Goal: Information Seeking & Learning: Find specific fact

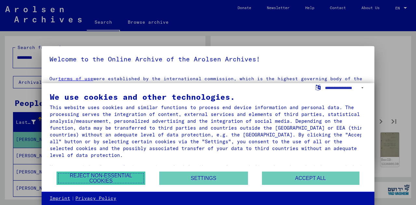
click at [132, 181] on button "Reject non-essential cookies" at bounding box center [100, 177] width 89 height 13
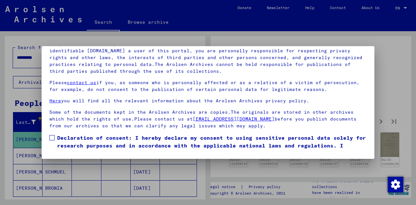
scroll to position [29, 0]
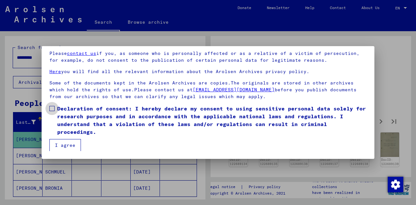
click at [52, 115] on label "Declaration of consent: I hereby declare my consent to using sensitive personal…" at bounding box center [207, 120] width 317 height 31
click at [64, 143] on button "I agree" at bounding box center [64, 145] width 31 height 12
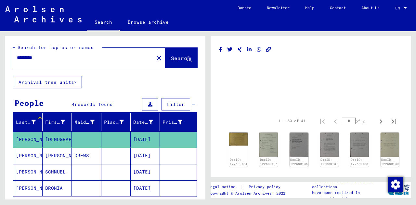
drag, startPoint x: 415, startPoint y: 51, endPoint x: 415, endPoint y: 60, distance: 9.1
click at [415, 60] on div "1 – 30 of 41 * of 2 DocID: 122689134 DocID: 122689135 DocID: 122689136 DocID: 1…" at bounding box center [312, 115] width 208 height 168
drag, startPoint x: 415, startPoint y: 60, endPoint x: 406, endPoint y: 59, distance: 8.9
click at [406, 59] on div "1 – 30 of 41 * of 2 DocID: 122689134 DocID: 122689135 DocID: 122689136 DocID: 1…" at bounding box center [312, 115] width 208 height 168
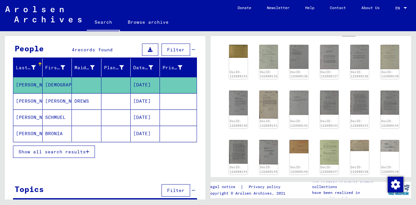
scroll to position [64, 0]
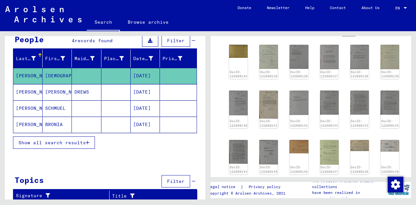
click at [47, 107] on mat-cell "SCHMUEL" at bounding box center [57, 108] width 29 height 16
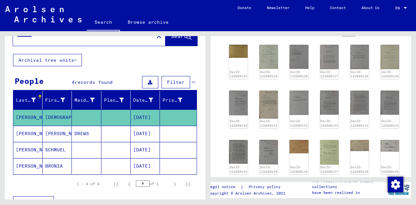
scroll to position [21, 0]
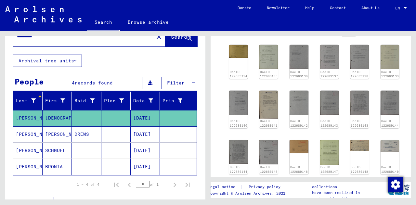
click at [145, 117] on mat-cell "[DATE]" at bounding box center [145, 118] width 29 height 16
drag, startPoint x: 123, startPoint y: 118, endPoint x: 166, endPoint y: 115, distance: 43.3
click at [166, 115] on mat-row "[PERSON_NAME] [DATE]" at bounding box center [104, 118] width 183 height 16
